Goal: Find specific page/section: Find specific page/section

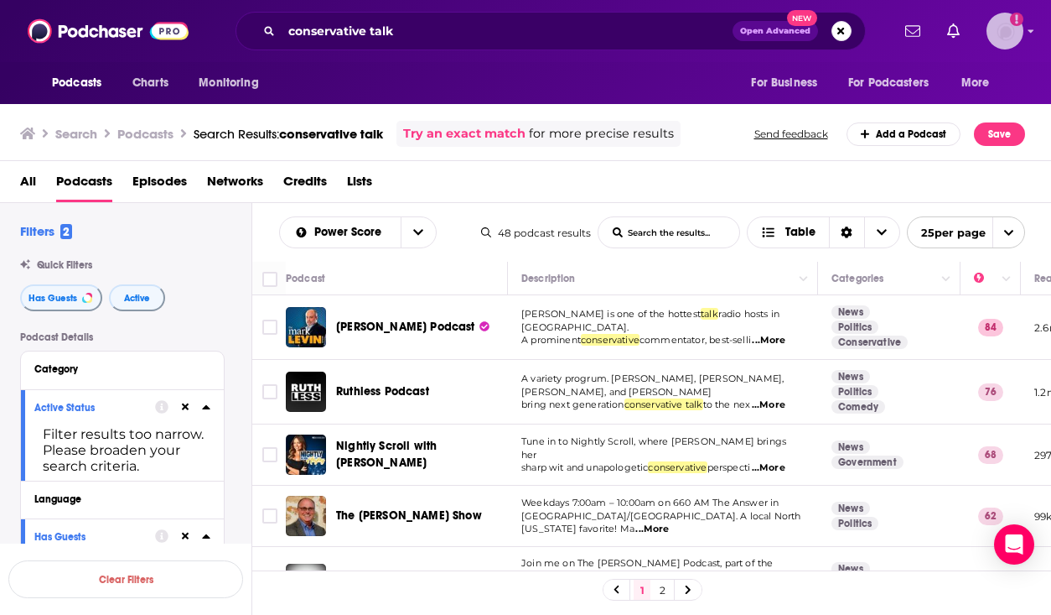
click at [1007, 32] on img "Logged in as kileycampbell" at bounding box center [1005, 31] width 37 height 37
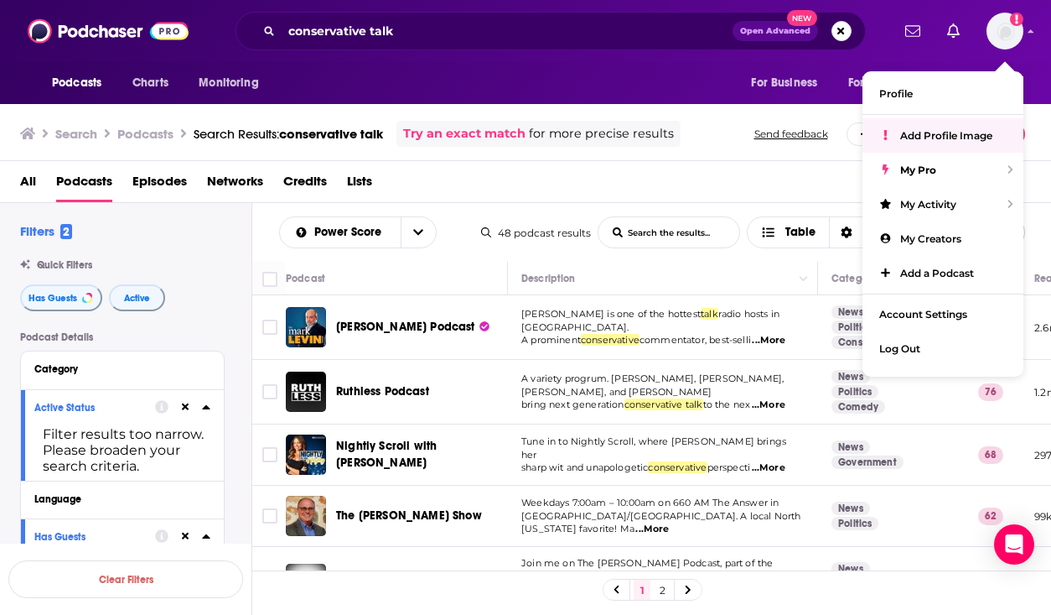
click at [722, 122] on div "Search Podcasts Search Results: conservative talk Try an exact match for more p…" at bounding box center [522, 134] width 1005 height 26
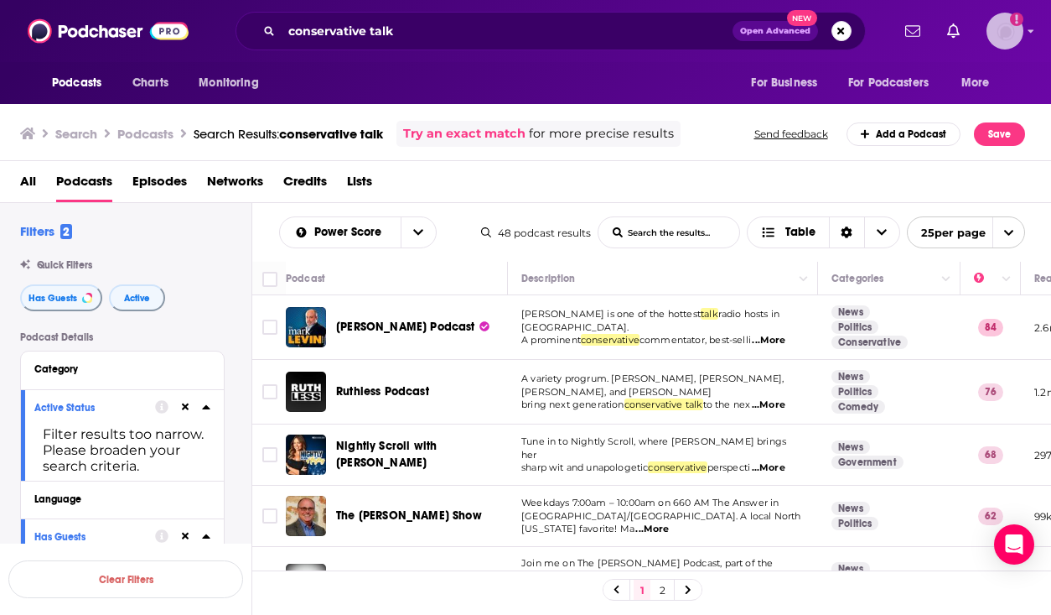
click at [1029, 31] on icon "Show profile menu" at bounding box center [1031, 31] width 7 height 10
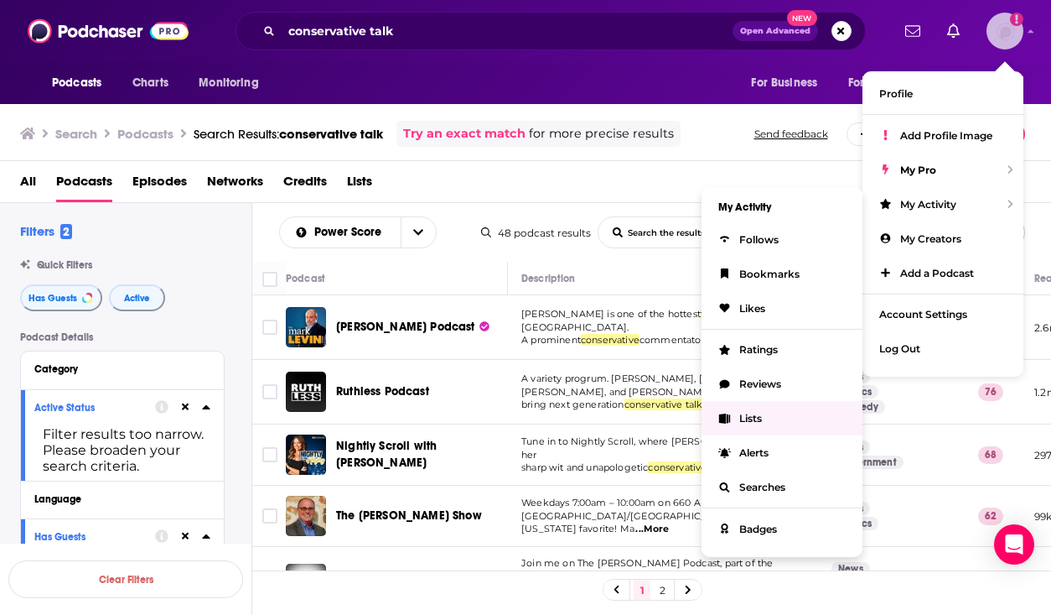
click at [754, 418] on span "Lists" at bounding box center [750, 418] width 23 height 13
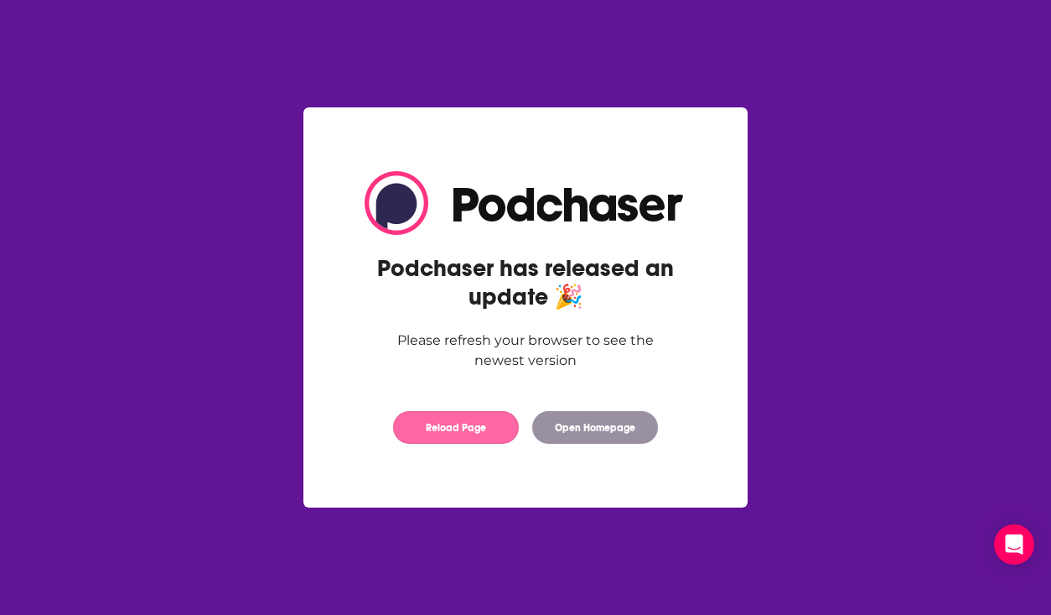
click at [474, 429] on button "Reload Page" at bounding box center [456, 427] width 126 height 33
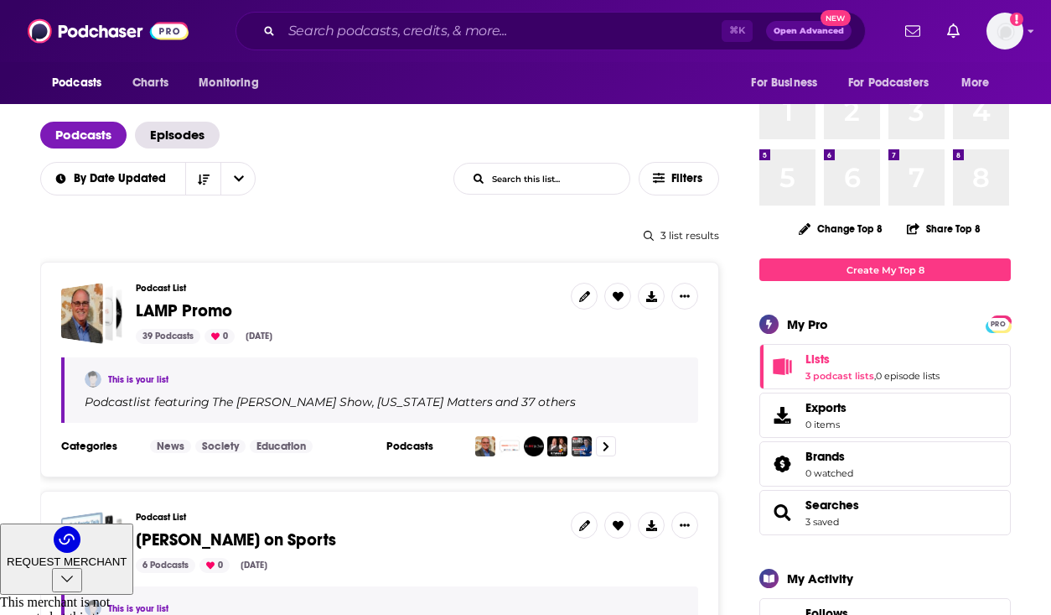
scroll to position [114, 0]
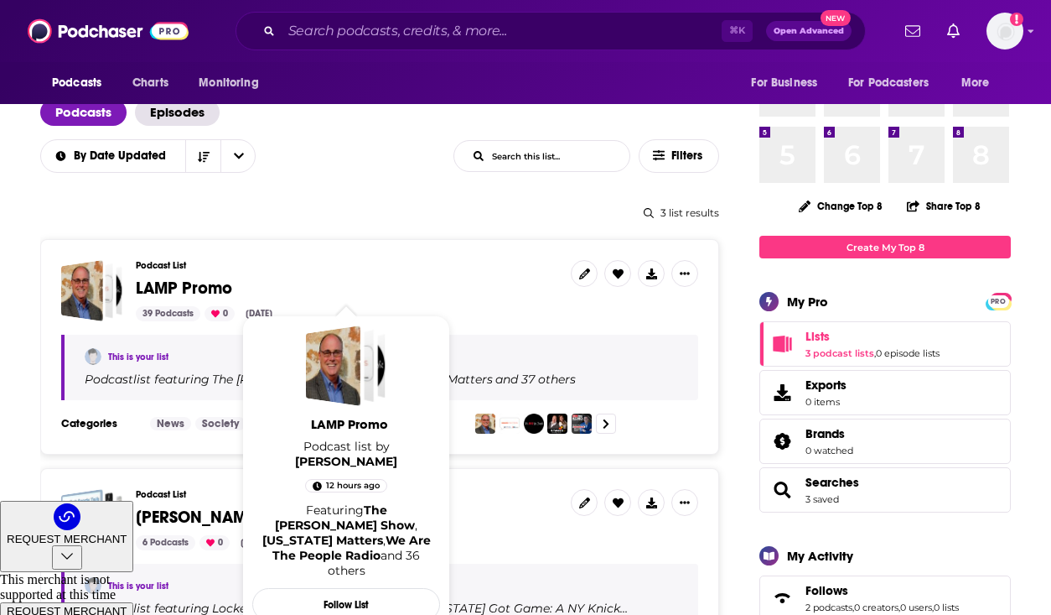
click at [174, 293] on span "LAMP Promo" at bounding box center [184, 287] width 96 height 21
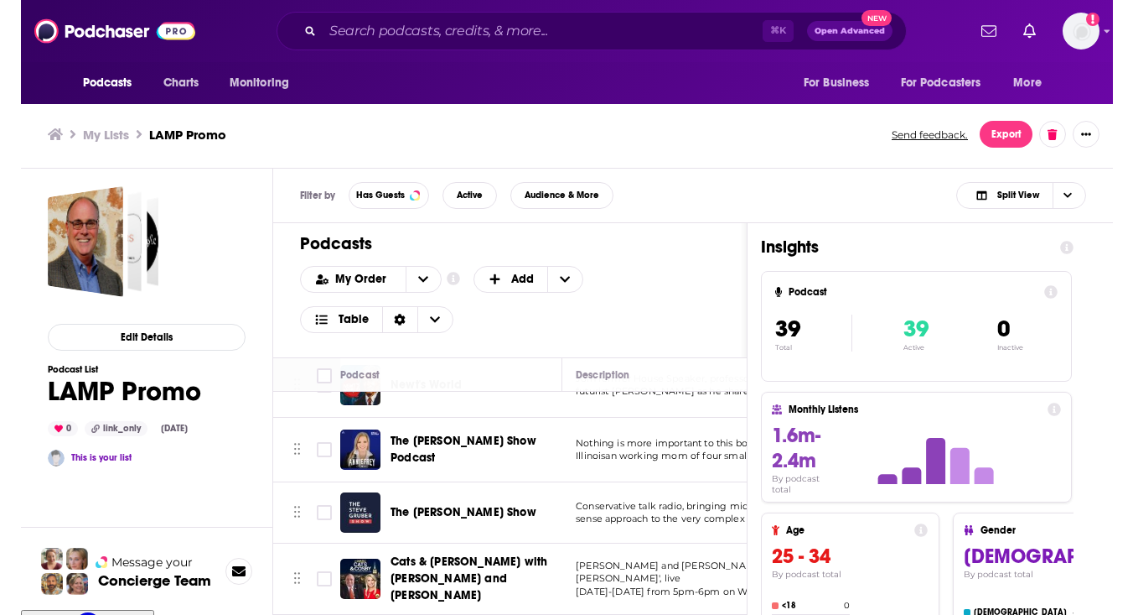
scroll to position [2183, 0]
